Goal: Task Accomplishment & Management: Use online tool/utility

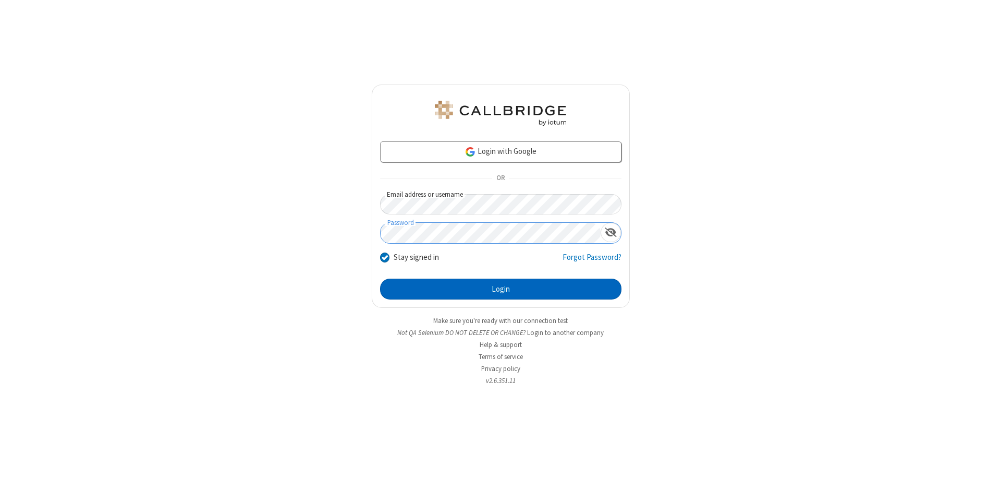
click at [501, 289] on button "Login" at bounding box center [500, 288] width 241 height 21
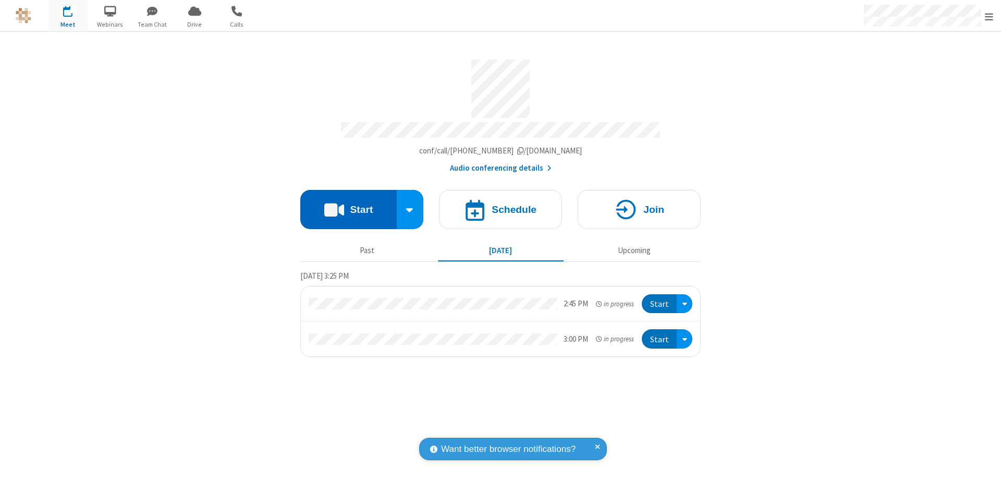
click at [348, 204] on button "Start" at bounding box center [348, 209] width 96 height 39
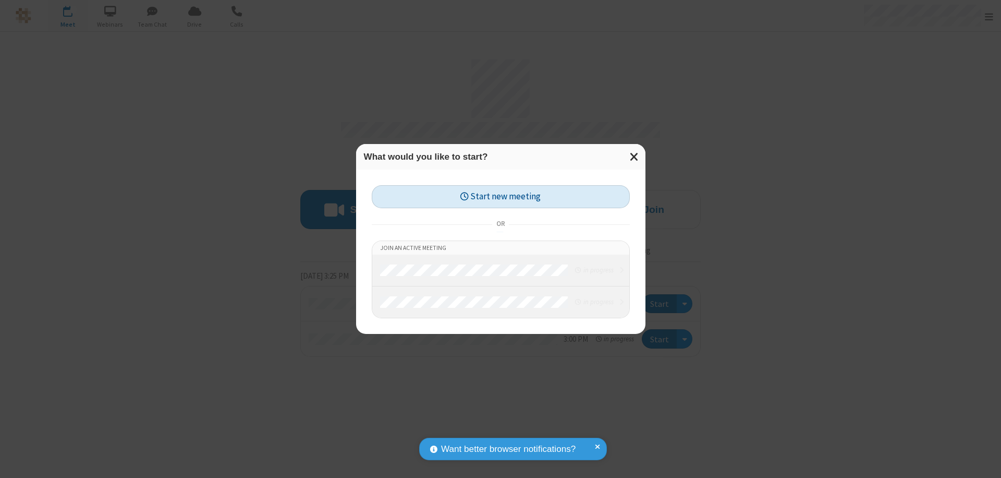
click at [501, 197] on button "Start new meeting" at bounding box center [501, 196] width 258 height 23
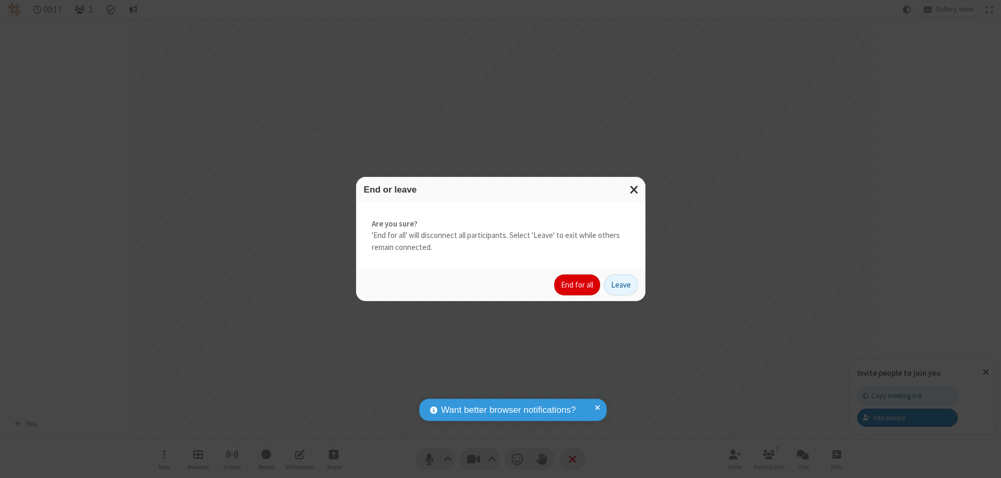
click at [578, 285] on button "End for all" at bounding box center [577, 284] width 46 height 21
